Goal: Task Accomplishment & Management: Use online tool/utility

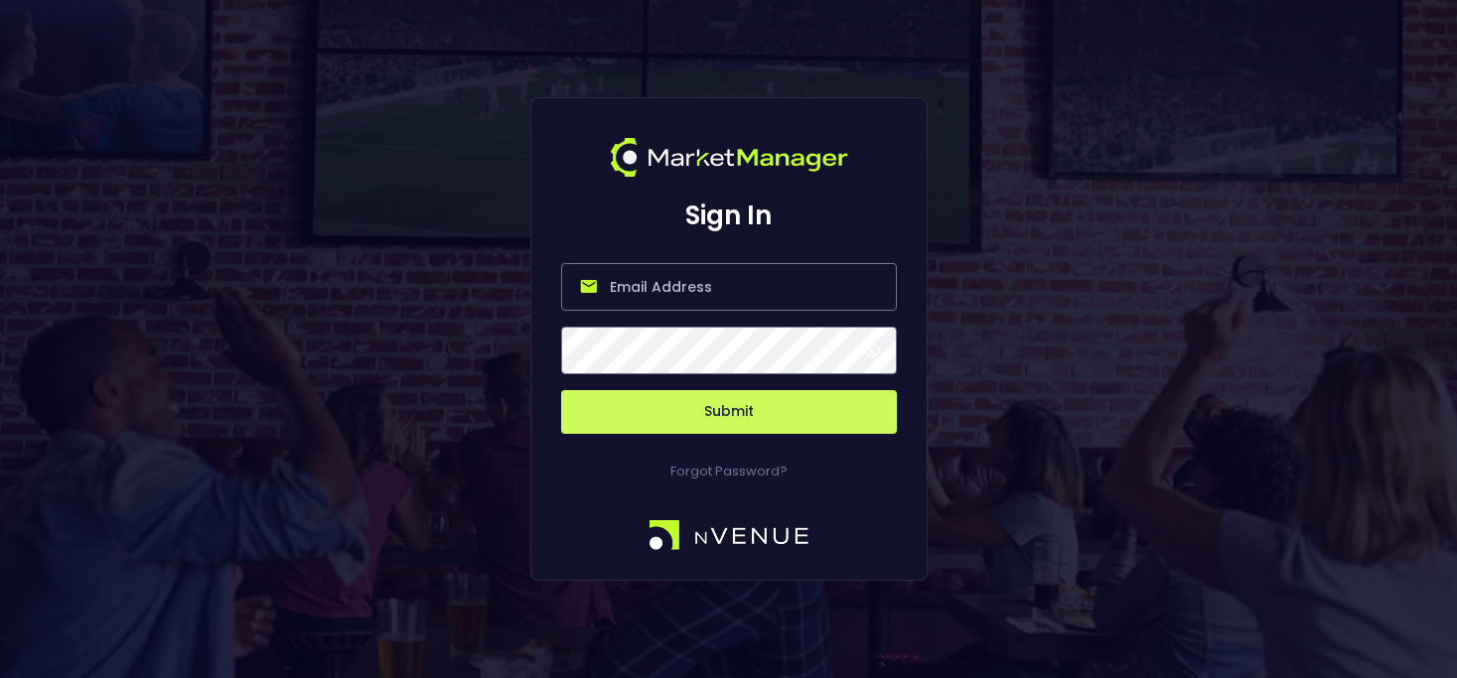
paste input "nvenue@nvenuebetradar.com"
type input "nvenue@nvenuebetradar.com"
click at [863, 348] on span at bounding box center [872, 351] width 18 height 18
click at [739, 402] on button "Submit" at bounding box center [729, 412] width 336 height 44
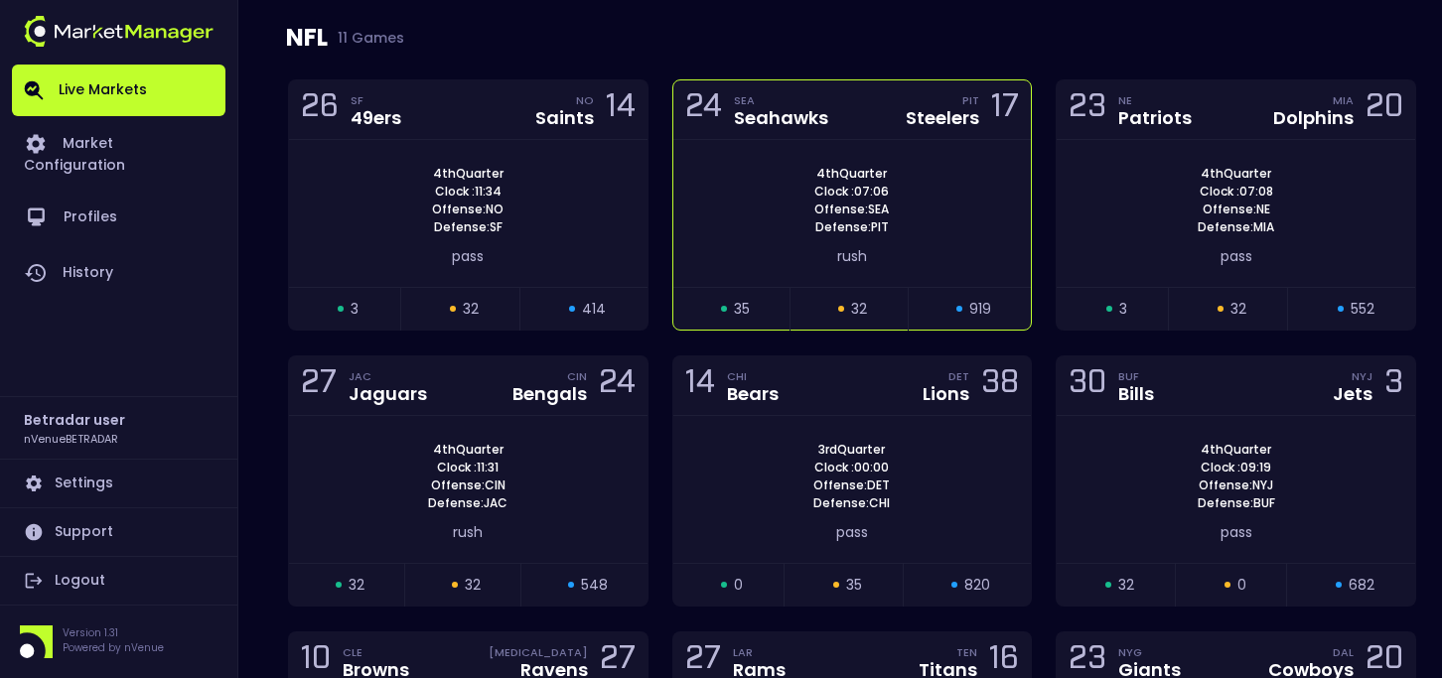
scroll to position [3151, 1]
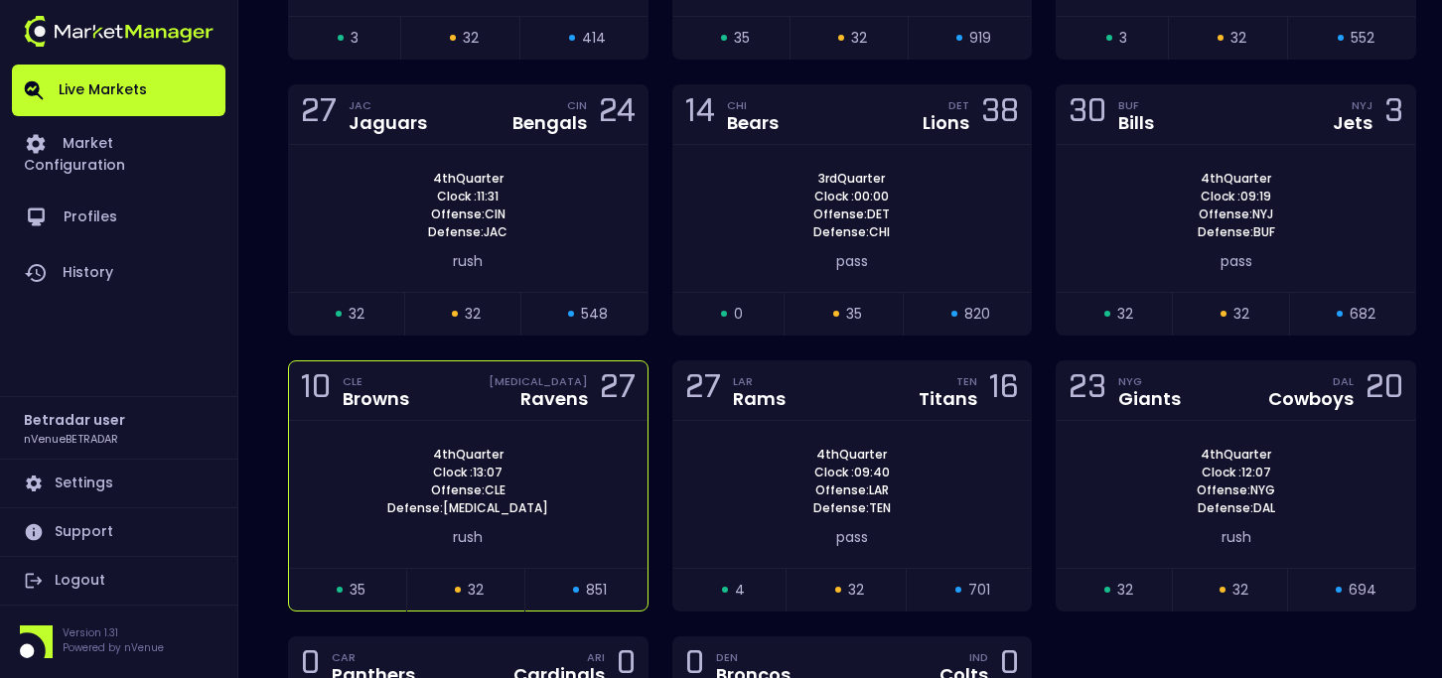
click at [591, 377] on div "BAL Ravens 27" at bounding box center [556, 390] width 159 height 27
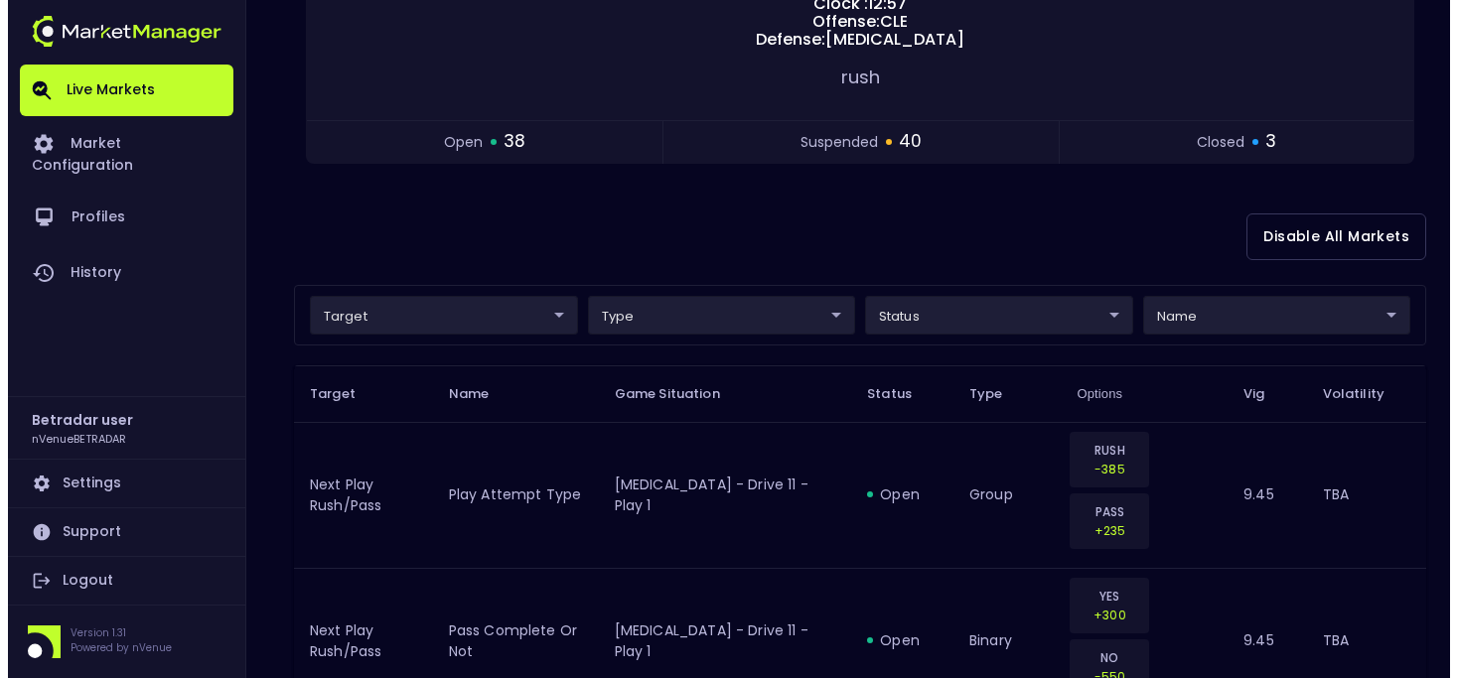
scroll to position [357, 0]
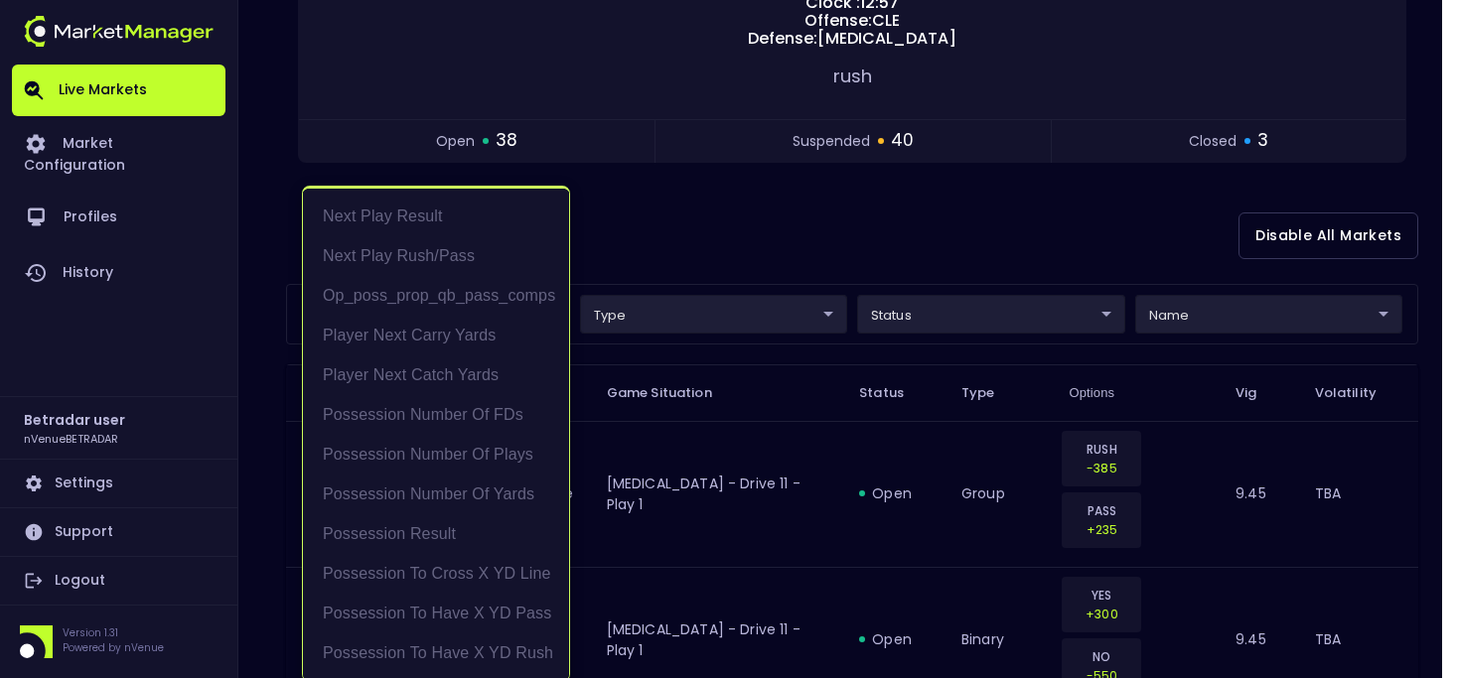
click at [688, 336] on div at bounding box center [728, 339] width 1457 height 678
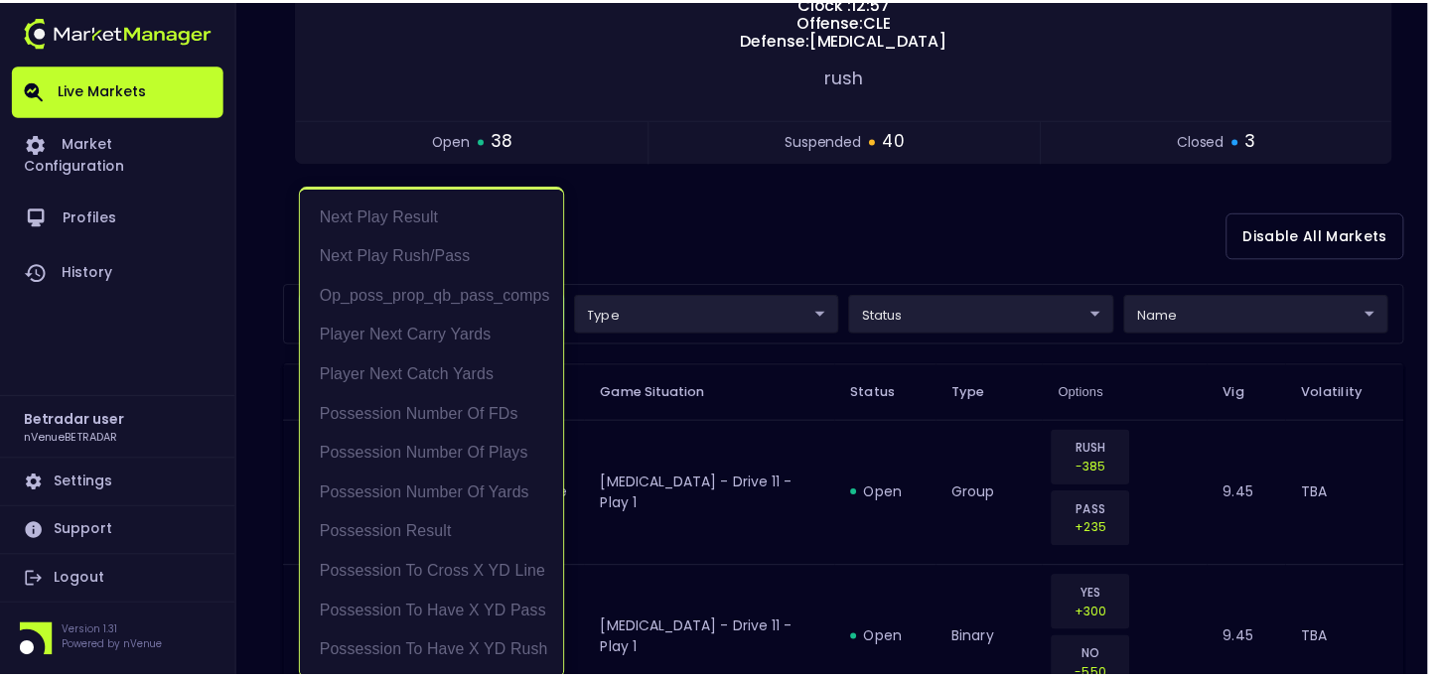
scroll to position [4, 0]
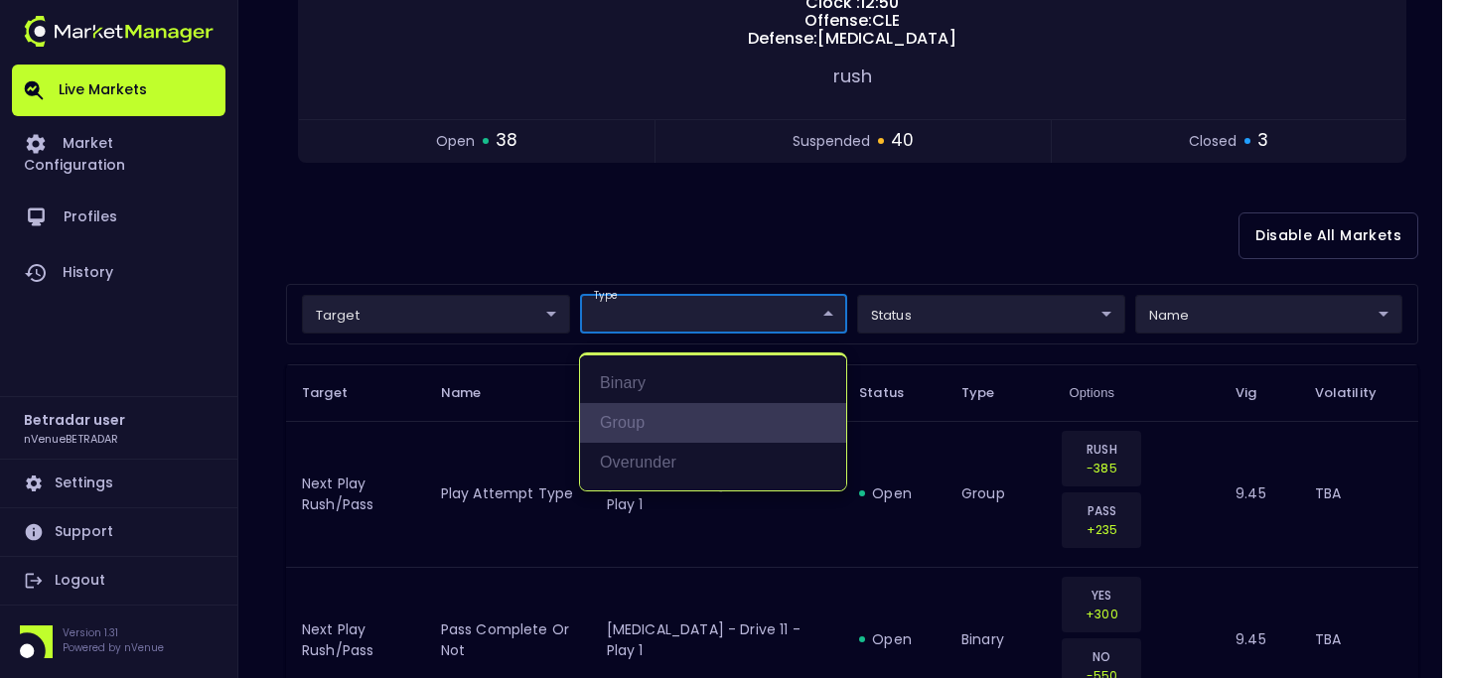
click at [643, 423] on li "group" at bounding box center [713, 423] width 266 height 40
type input "group"
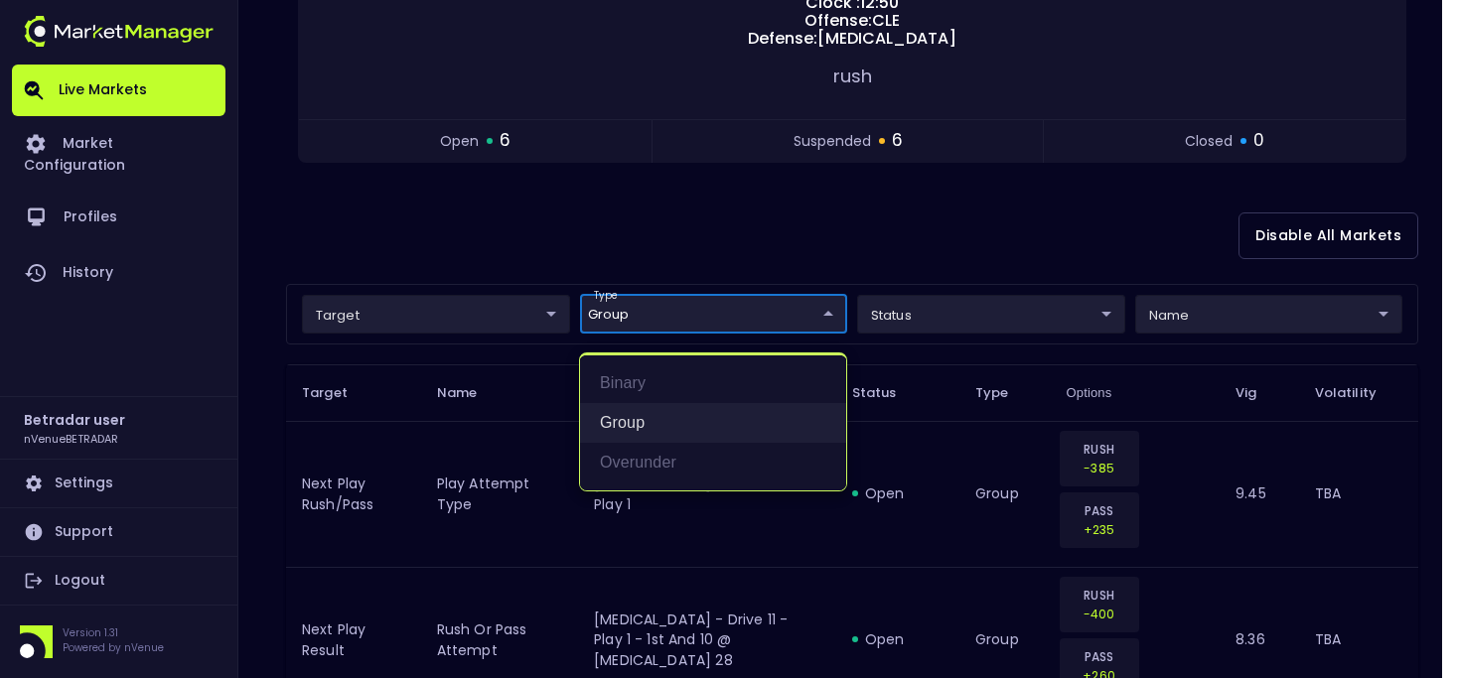
click at [670, 414] on li "group" at bounding box center [713, 423] width 266 height 40
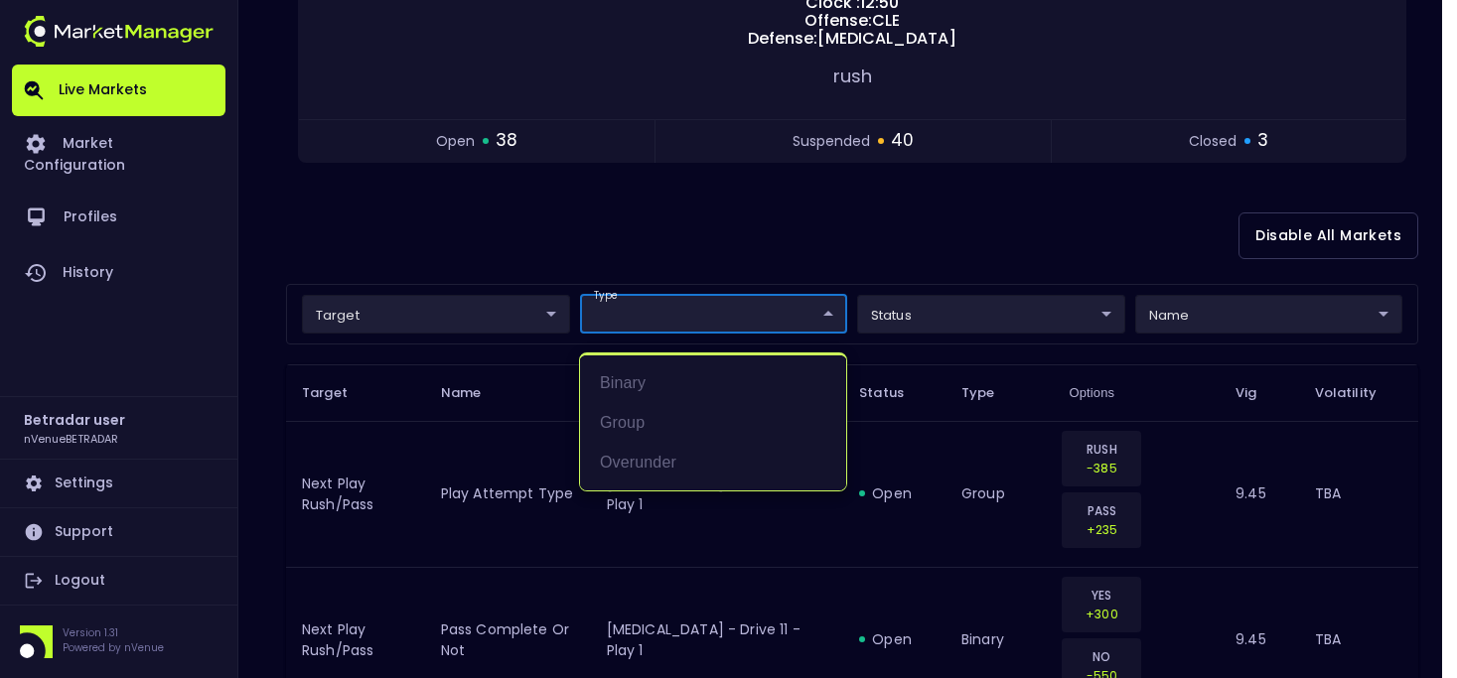
click at [917, 299] on div at bounding box center [728, 339] width 1457 height 678
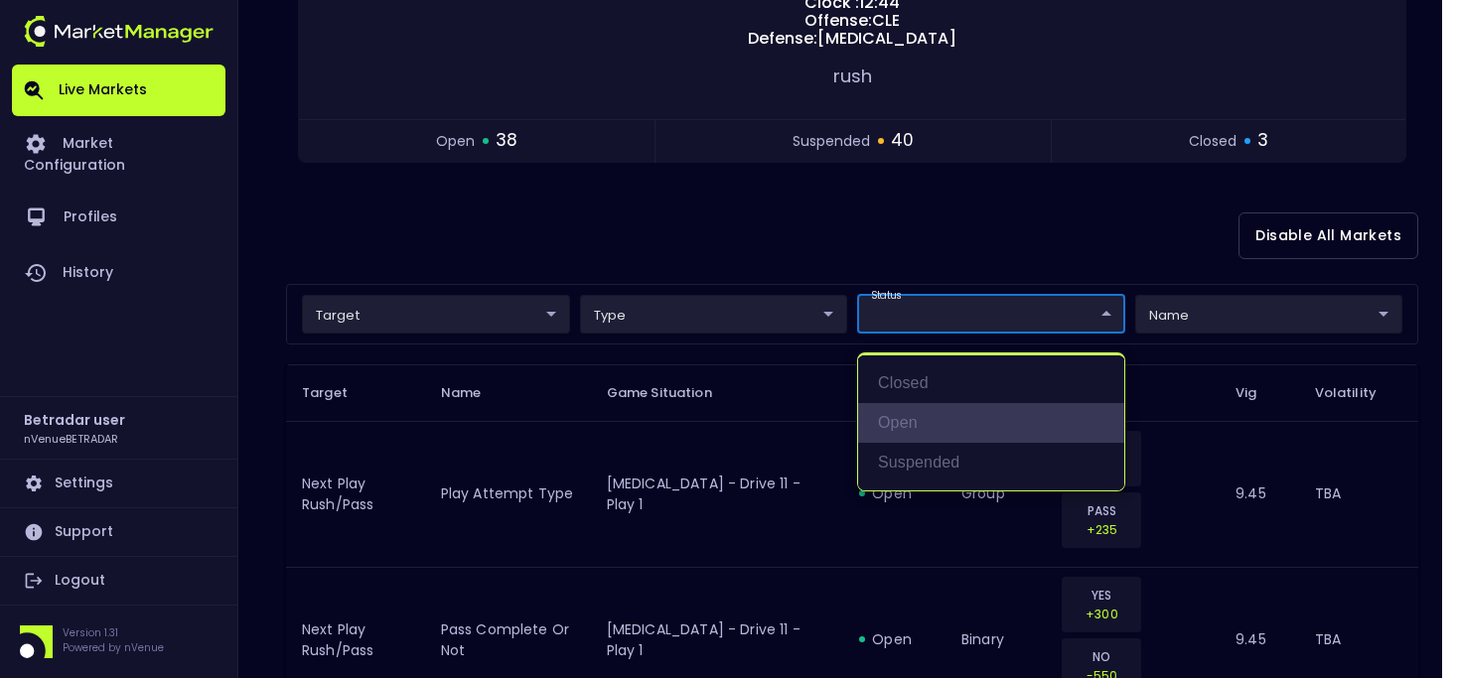
click at [870, 415] on li "open" at bounding box center [991, 423] width 266 height 40
type input "open"
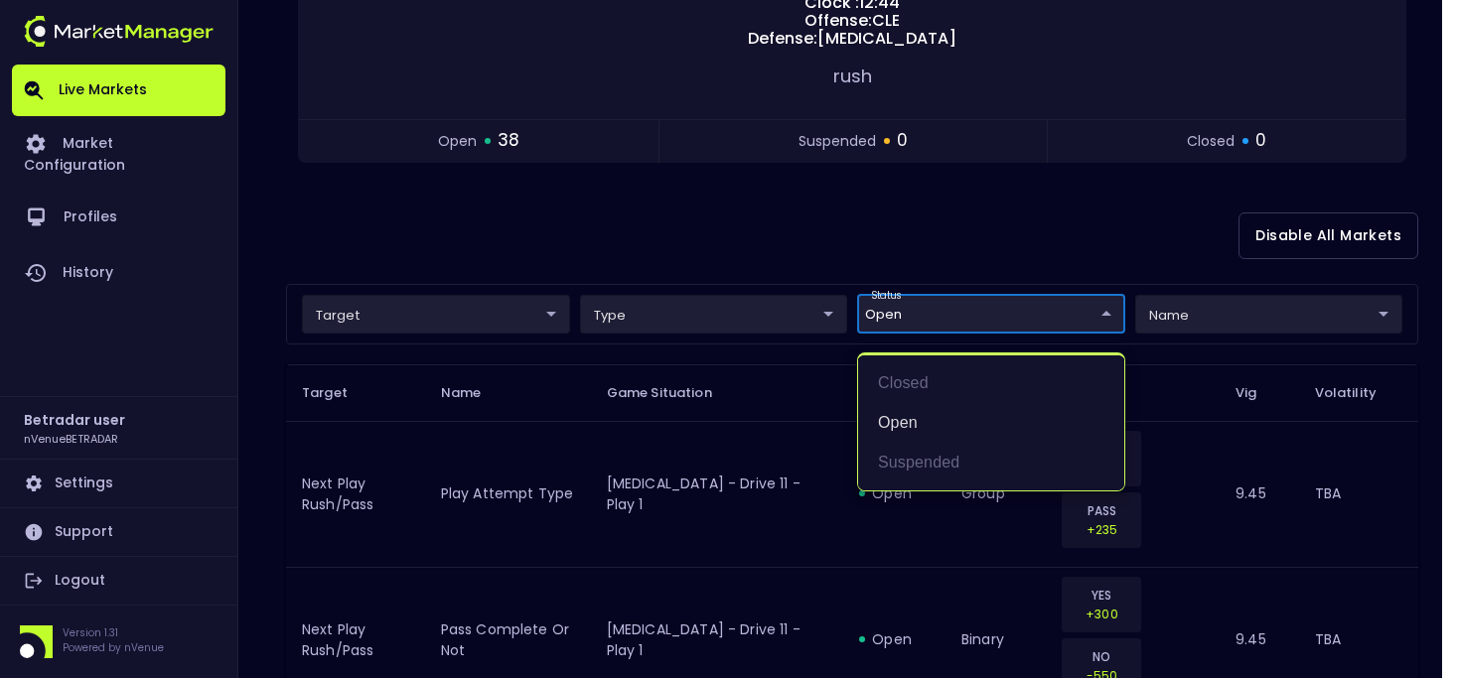
click at [889, 200] on div at bounding box center [728, 339] width 1457 height 678
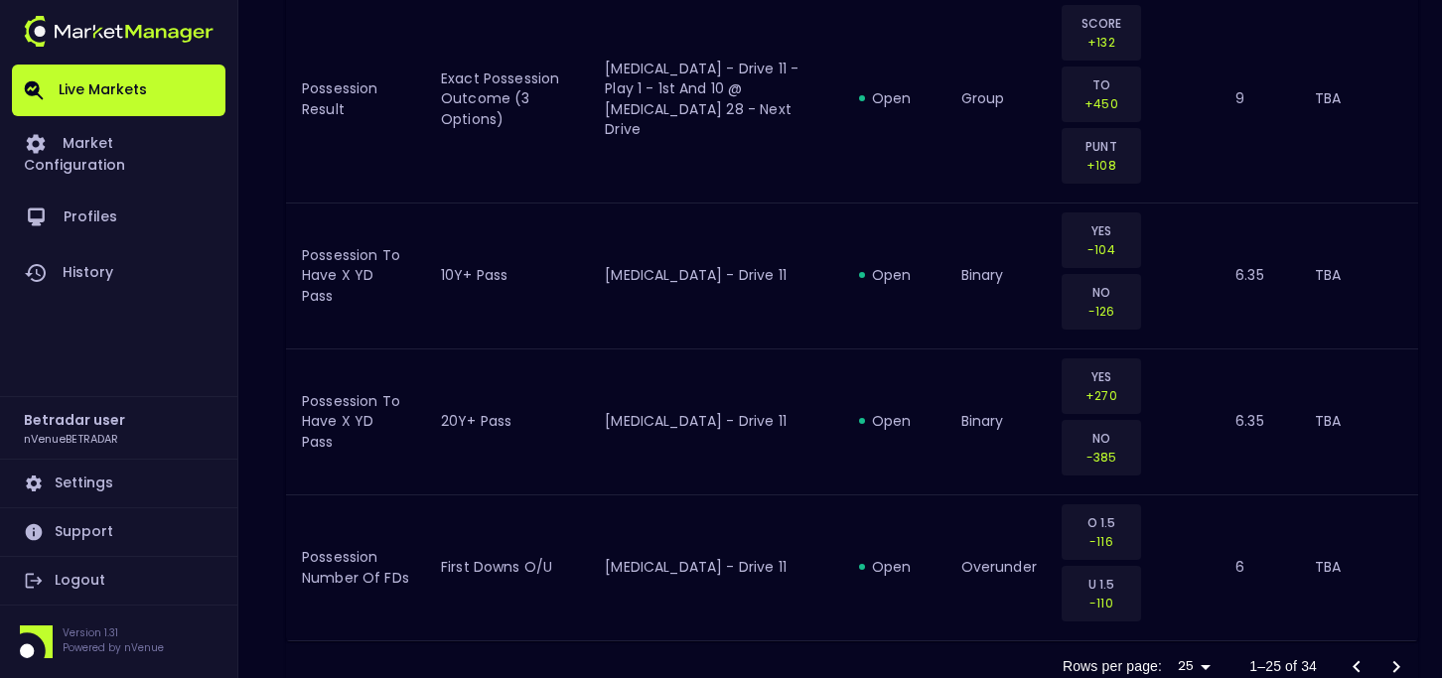
scroll to position [3742, 0]
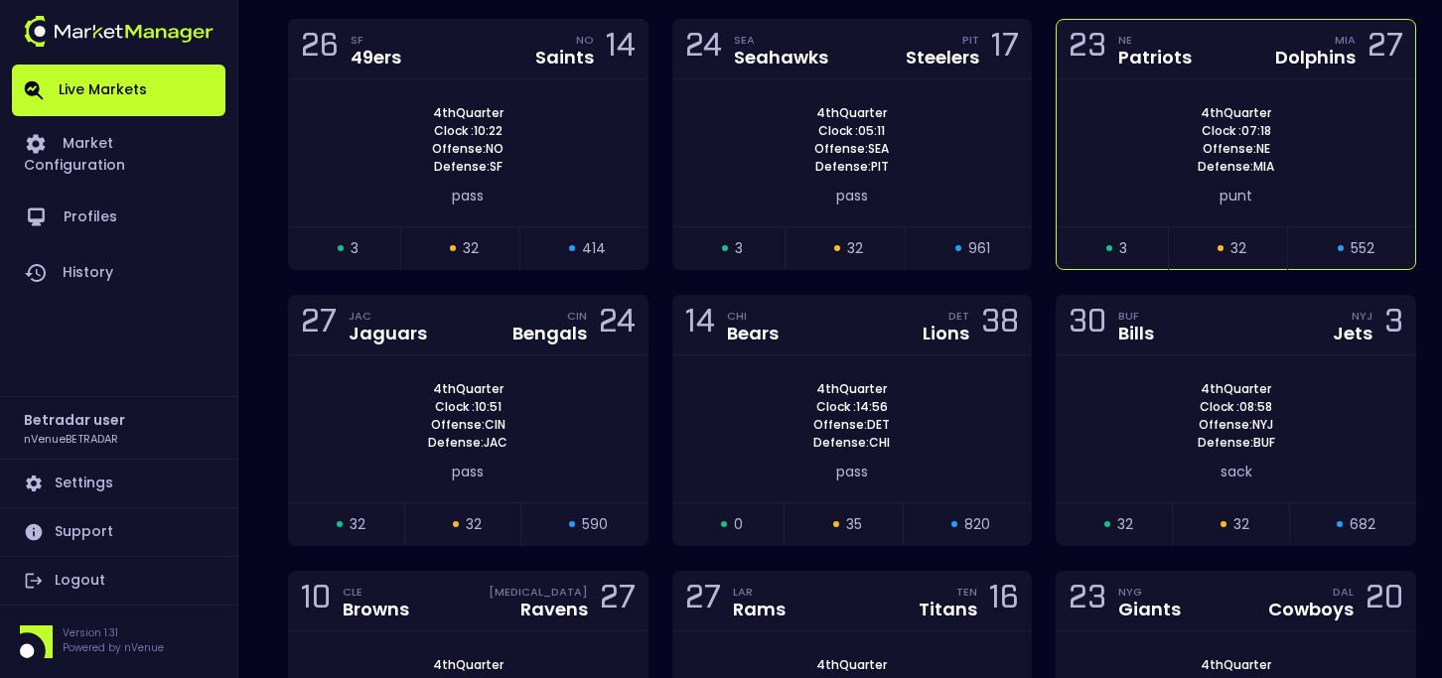
scroll to position [3230, 0]
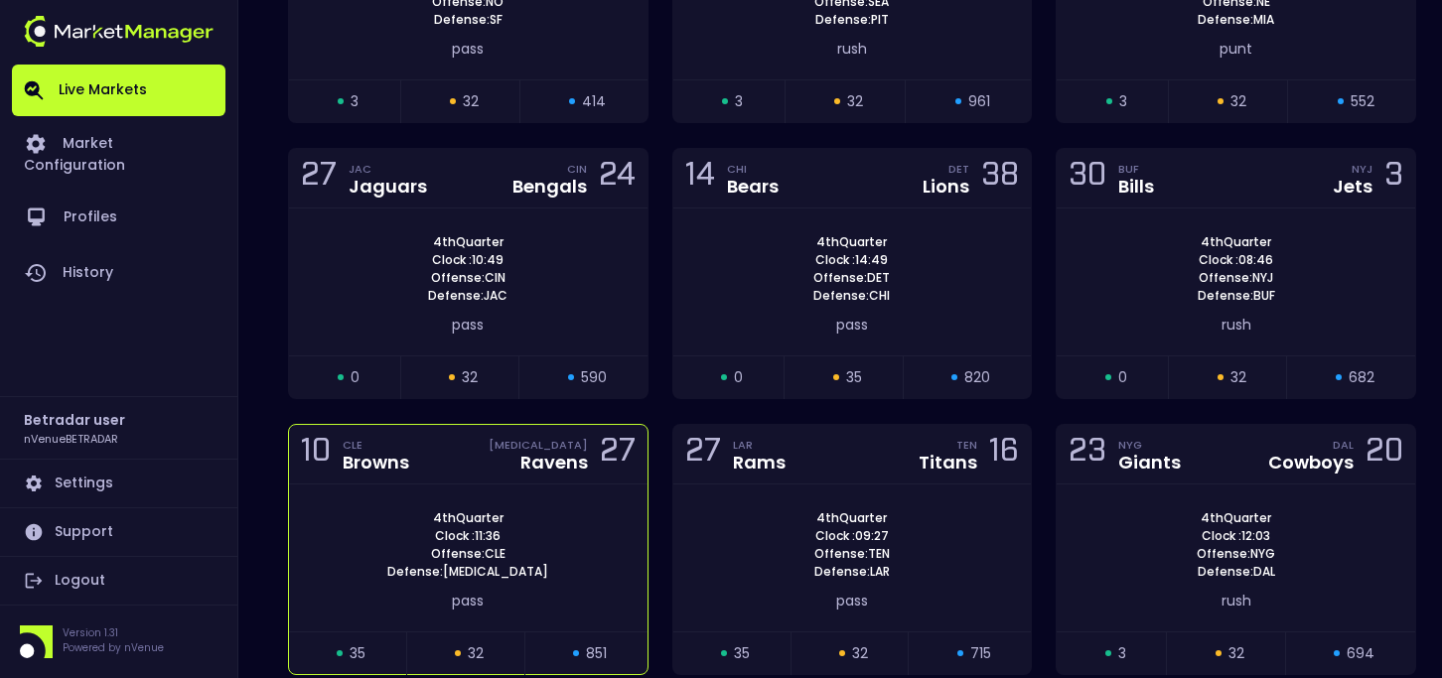
click at [523, 454] on div "Ravens" at bounding box center [554, 463] width 68 height 18
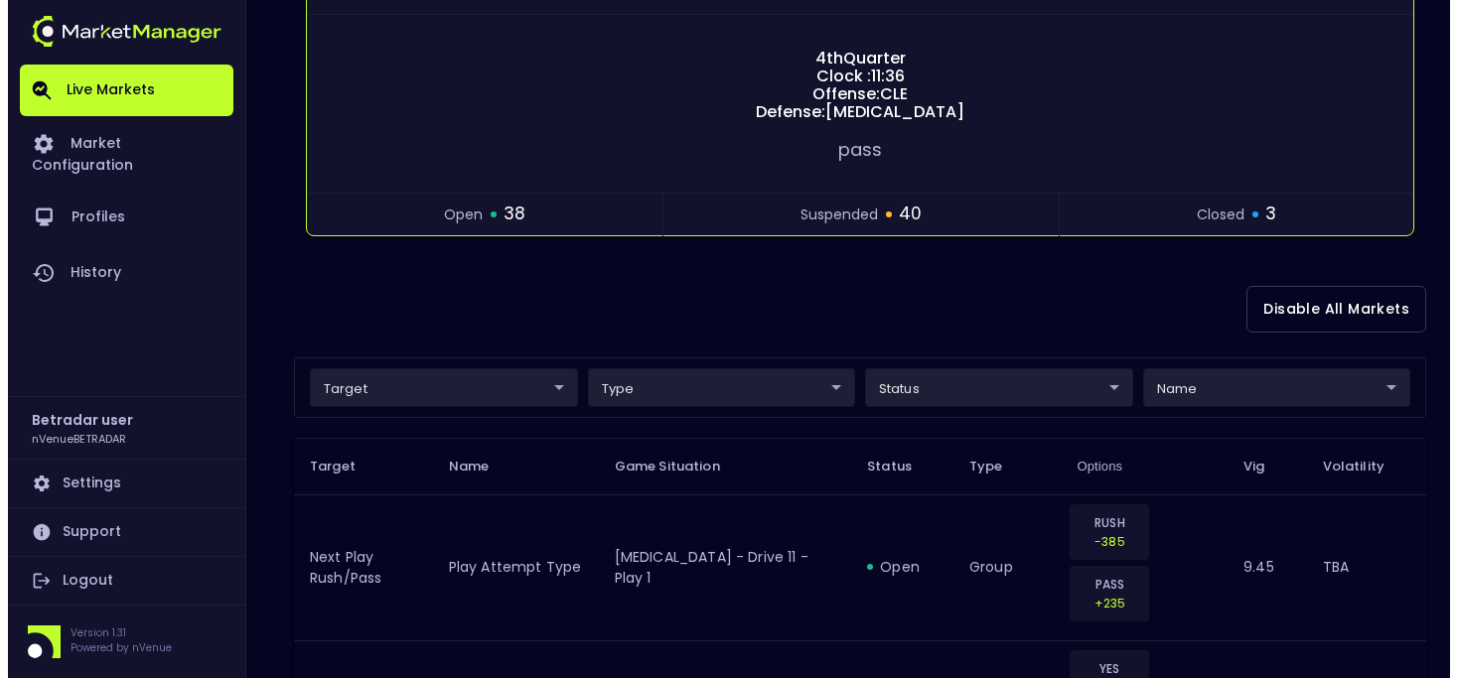
scroll to position [513, 0]
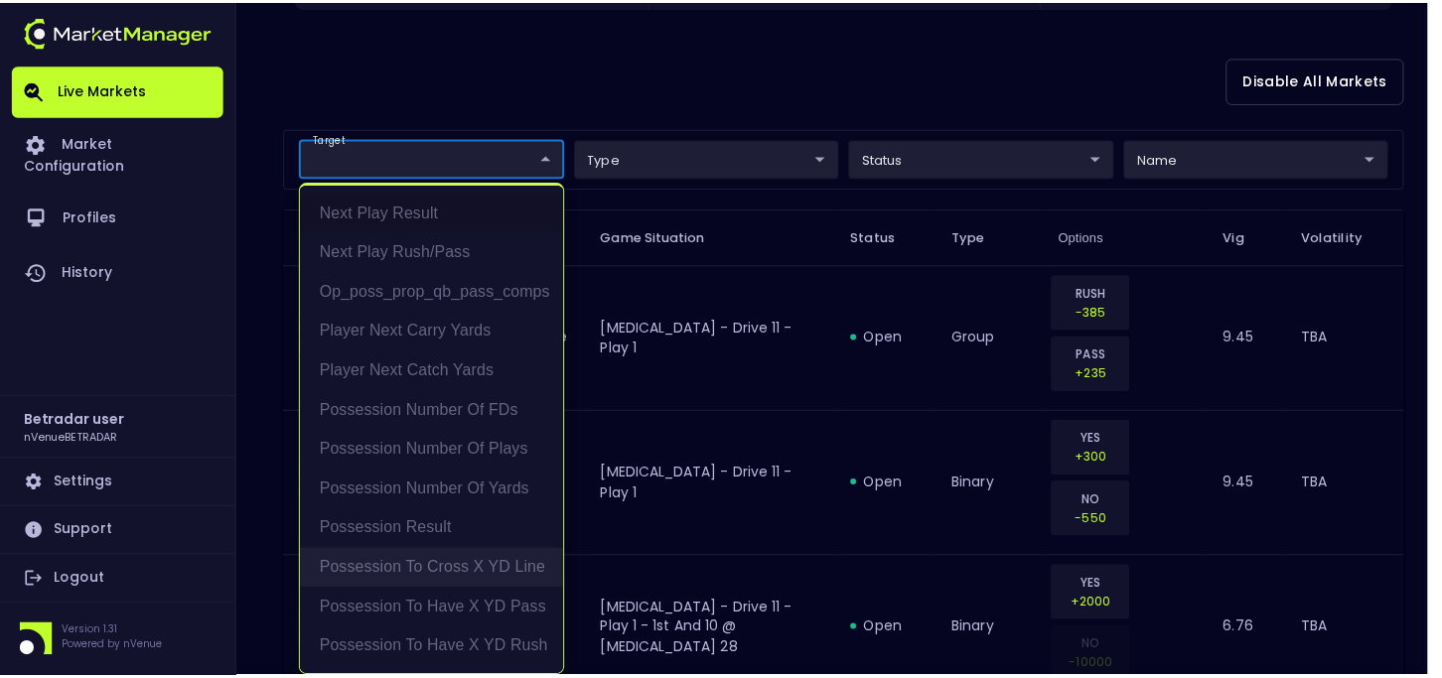
scroll to position [4, 0]
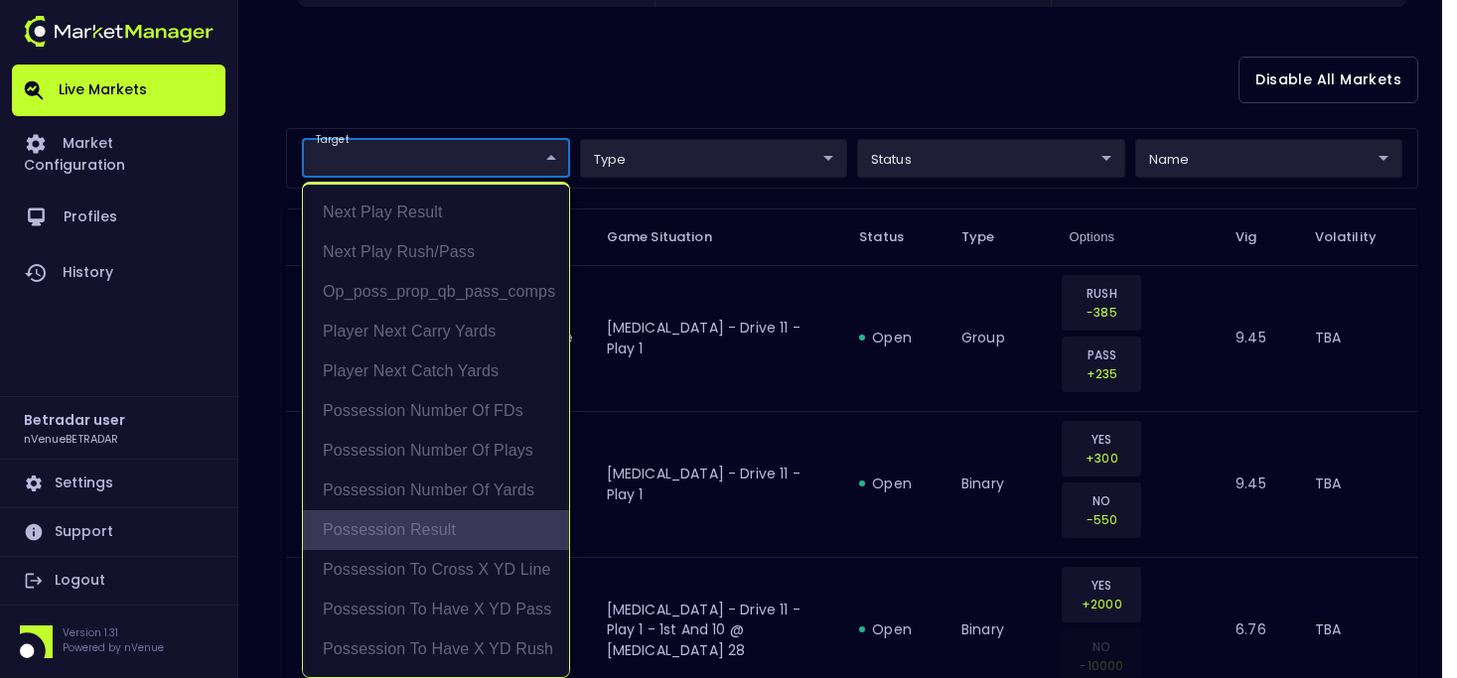
click at [379, 534] on li "Possession Result" at bounding box center [436, 531] width 266 height 40
type input "Possession Result"
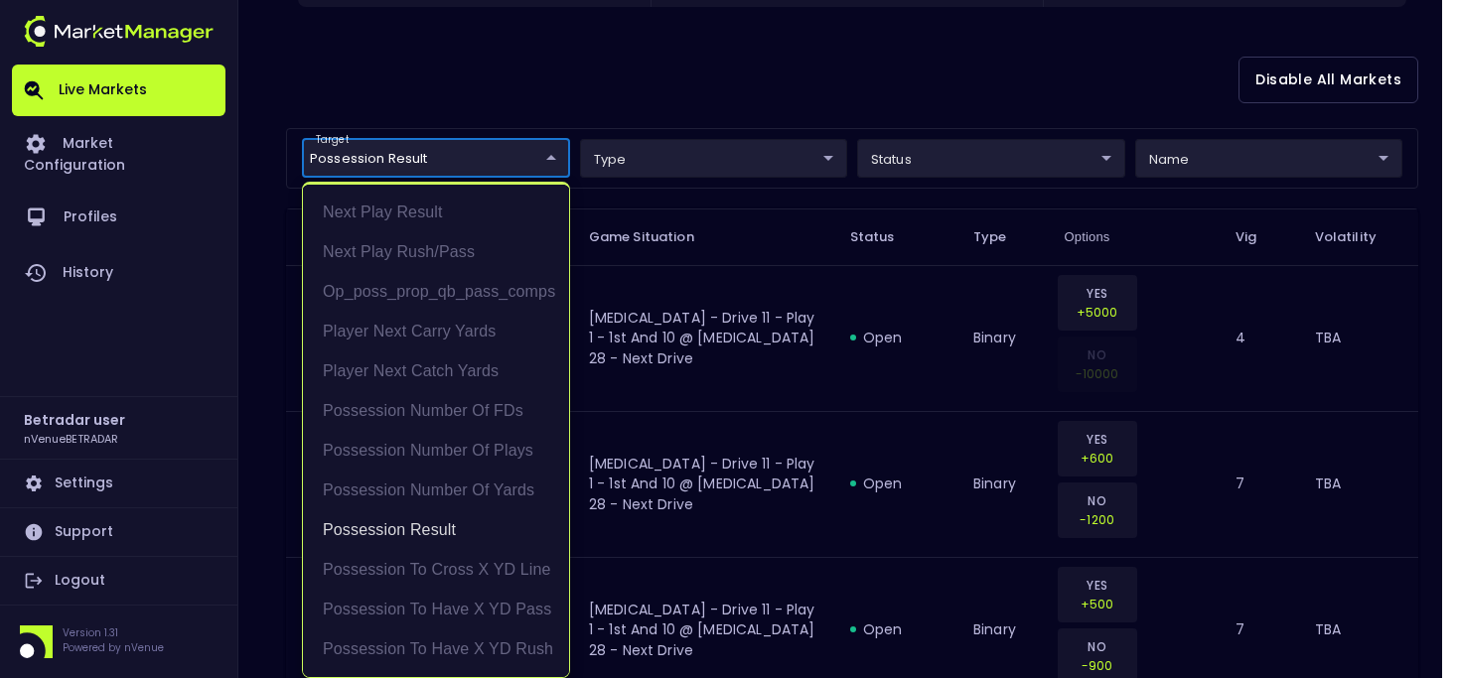
click at [677, 120] on div at bounding box center [728, 339] width 1457 height 678
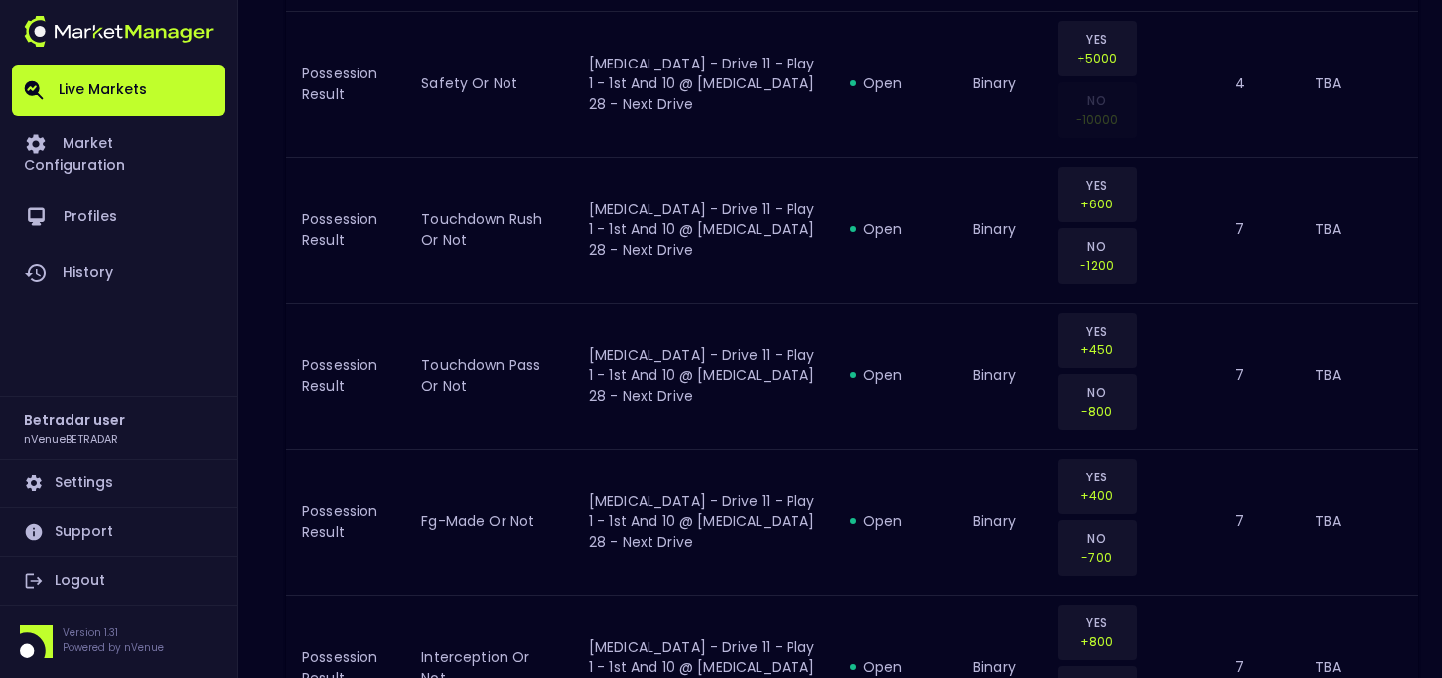
scroll to position [572, 0]
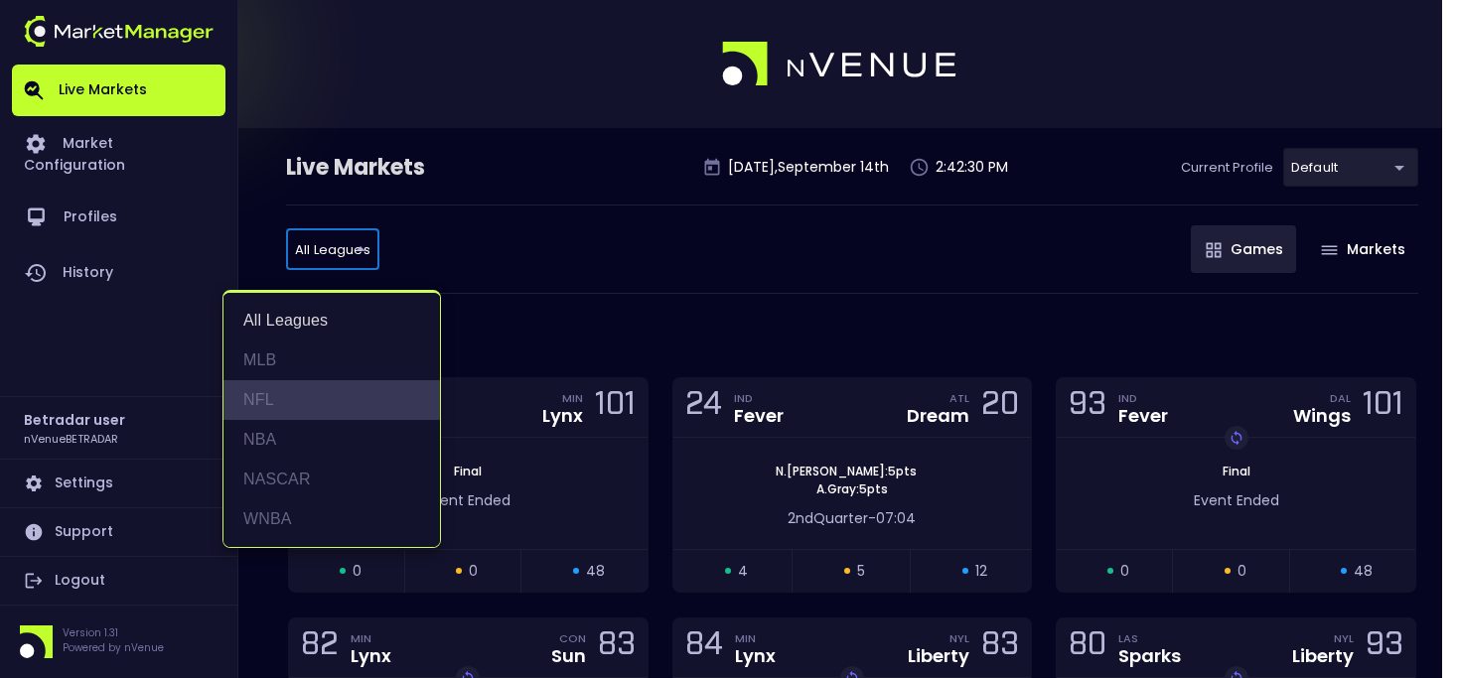
click at [304, 389] on li "NFL" at bounding box center [331, 400] width 217 height 40
type input "NFL"
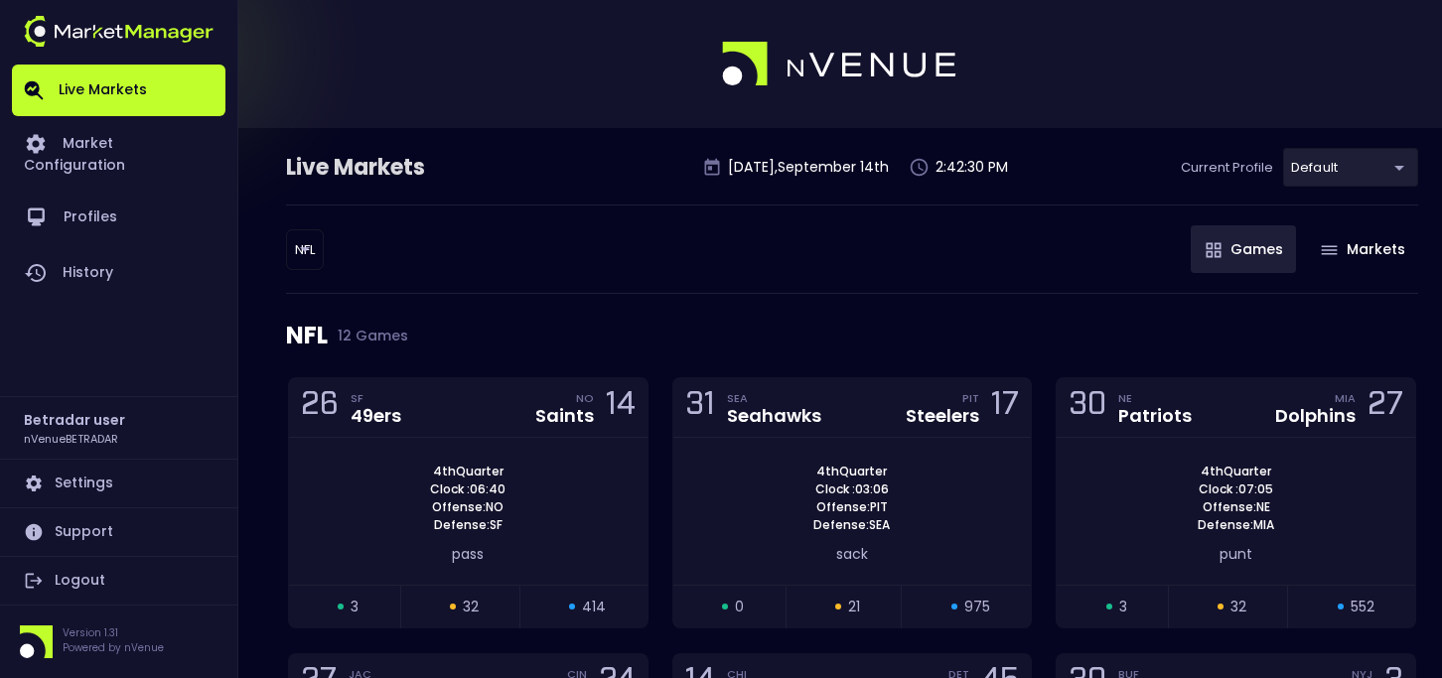
click at [547, 239] on div "NFL NFL ​ Games Markets" at bounding box center [852, 249] width 1132 height 89
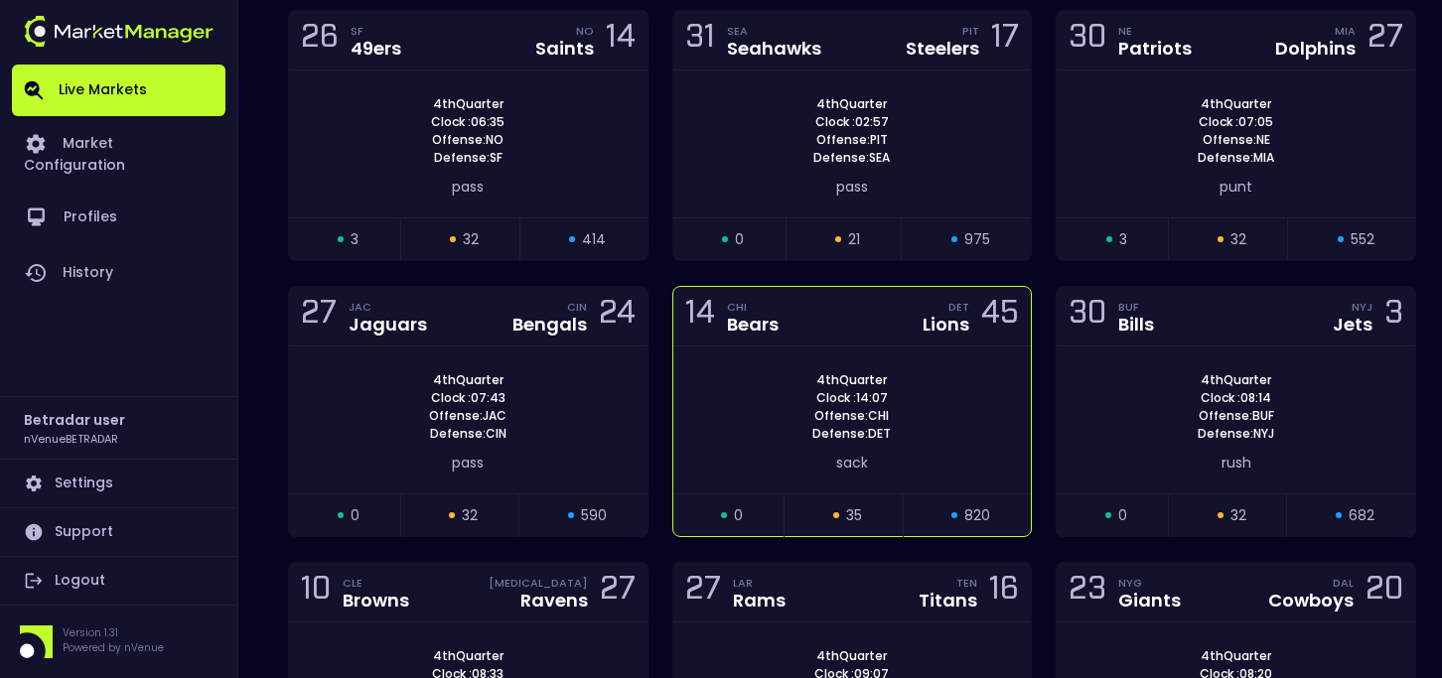
scroll to position [370, 0]
